Goal: Navigation & Orientation: Find specific page/section

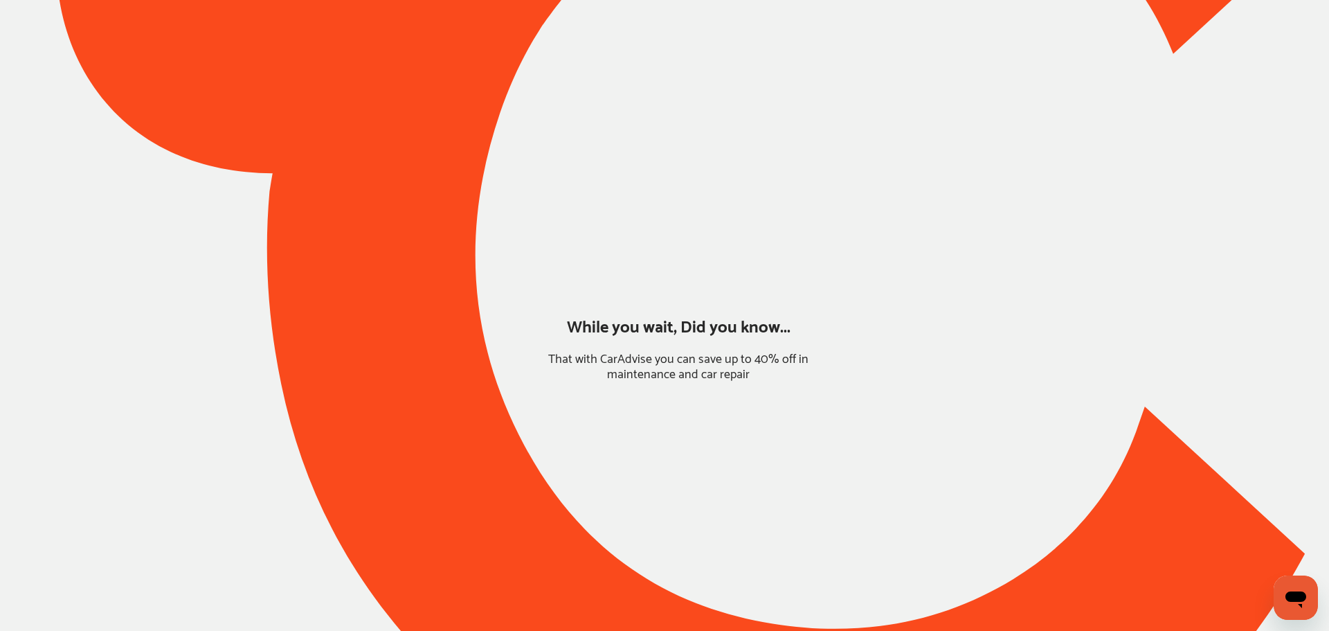
type input "*****"
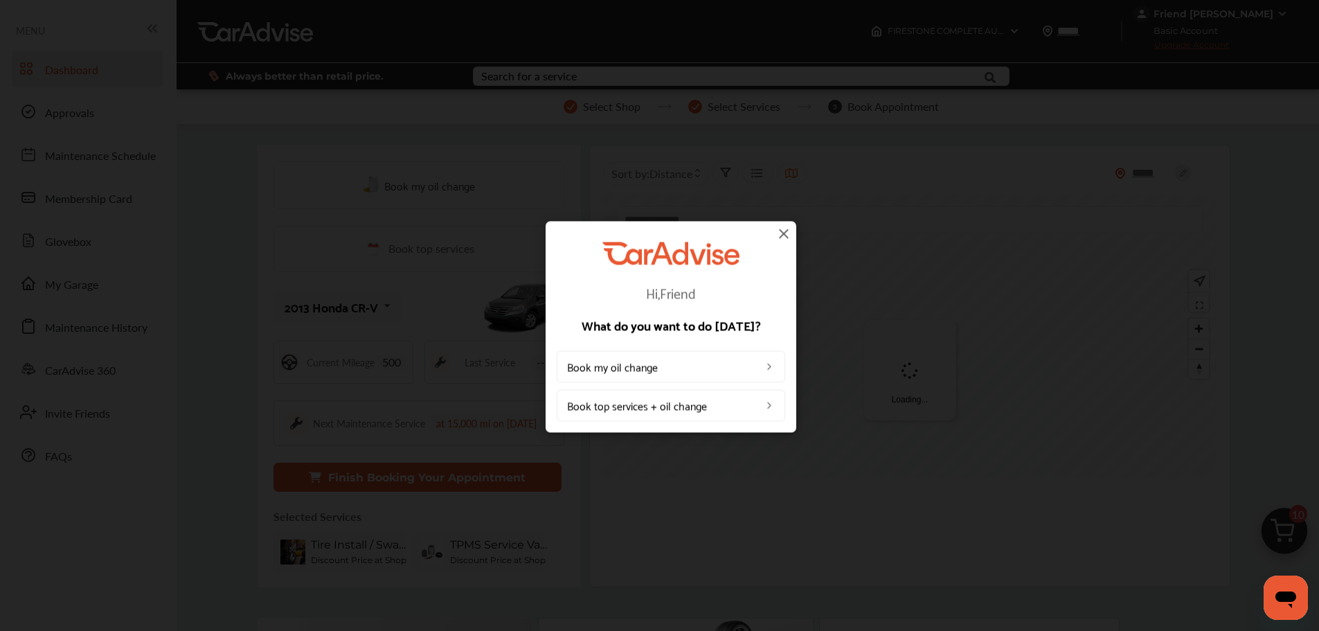
click at [783, 230] on img at bounding box center [783, 233] width 17 height 17
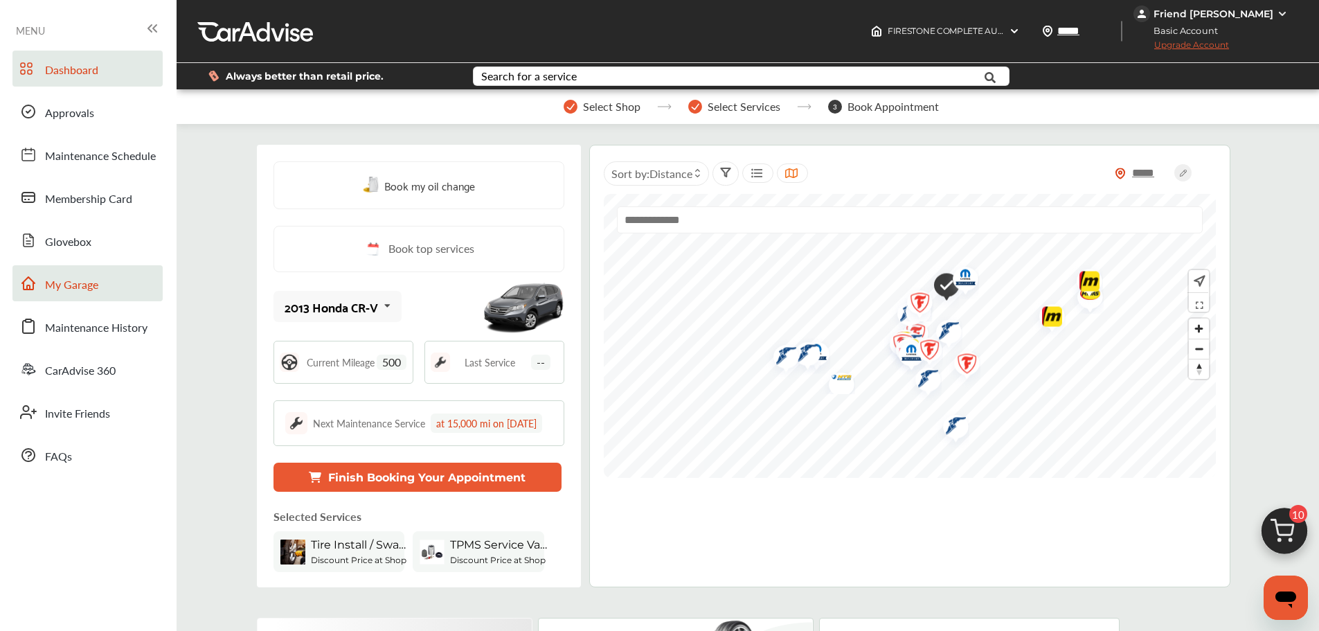
click at [101, 272] on link "My Garage" at bounding box center [87, 283] width 150 height 36
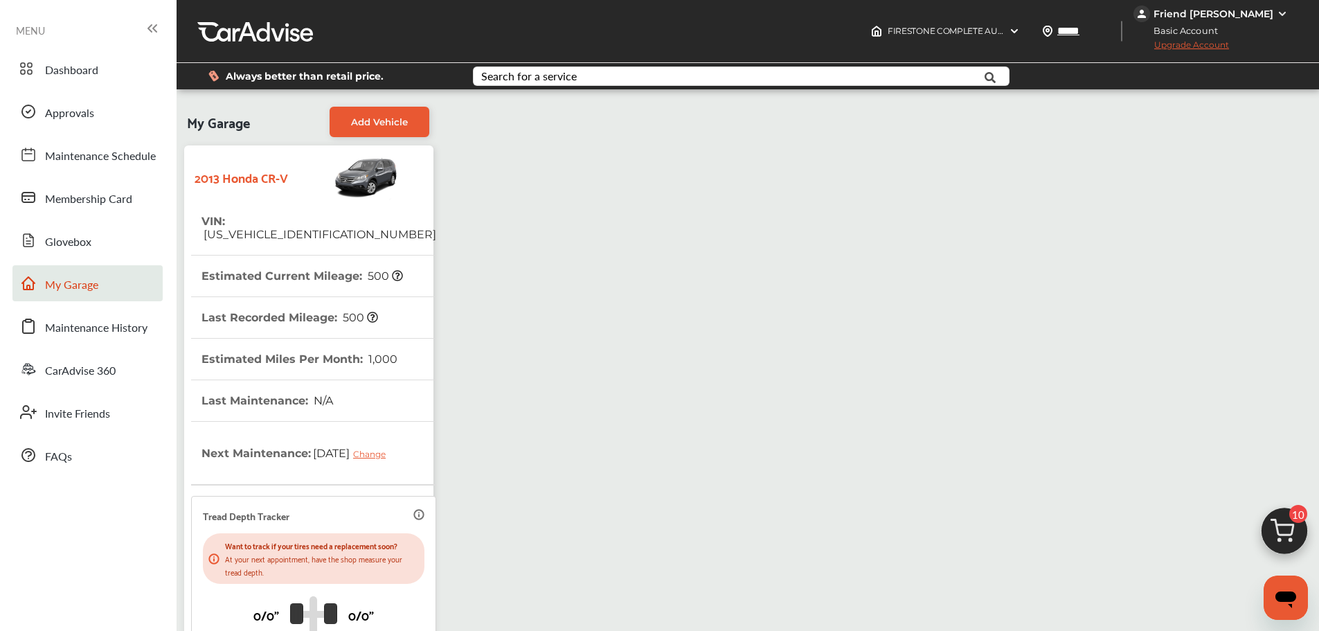
drag, startPoint x: 1297, startPoint y: 522, endPoint x: 1284, endPoint y: 514, distance: 15.2
click at [1296, 522] on span "10" at bounding box center [1298, 514] width 18 height 18
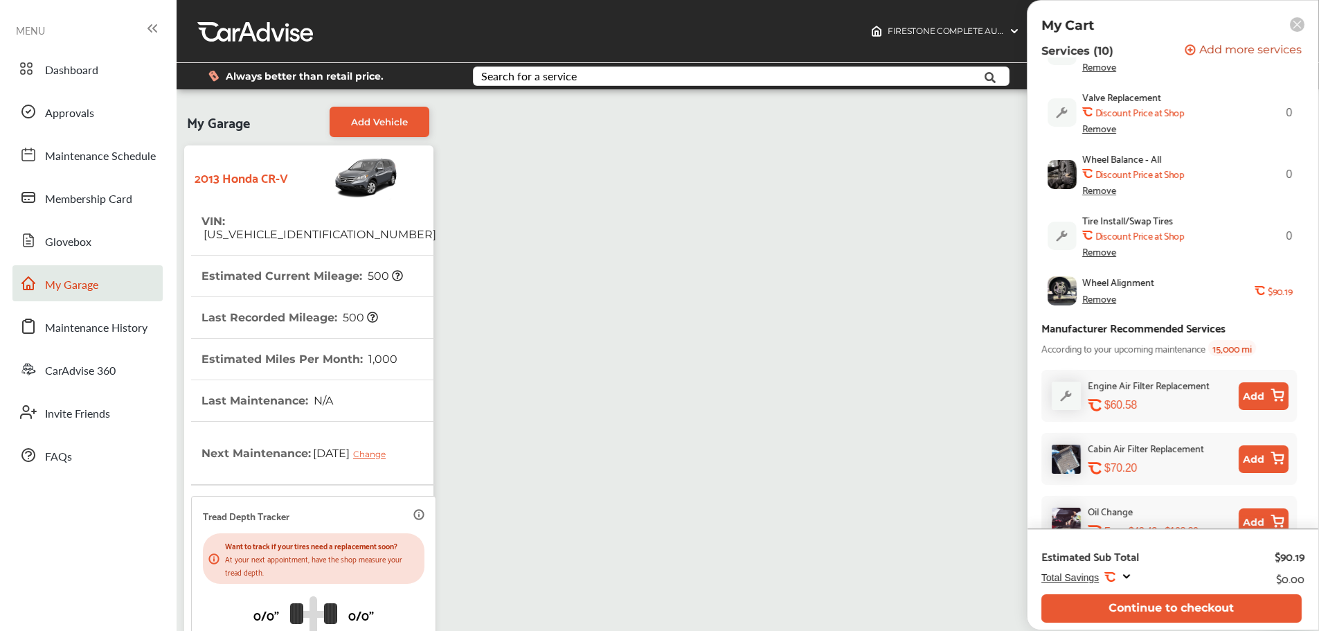
scroll to position [511, 0]
